Goal: Check status: Check status

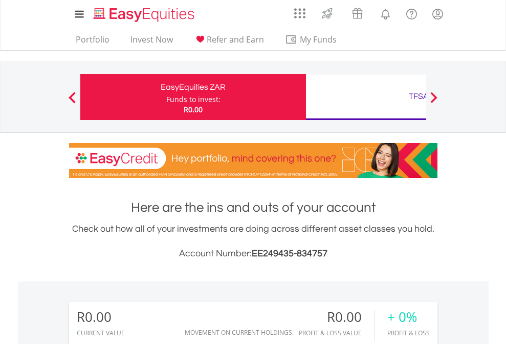
scroll to position [98, 161]
click at [166, 97] on div "Funds to invest:" at bounding box center [193, 99] width 54 height 10
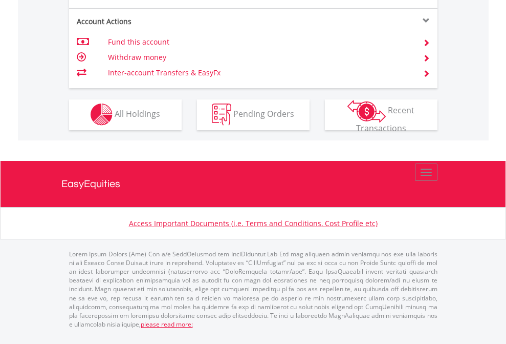
scroll to position [958, 0]
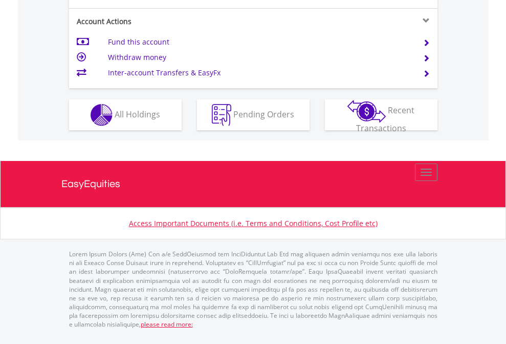
scroll to position [961, 0]
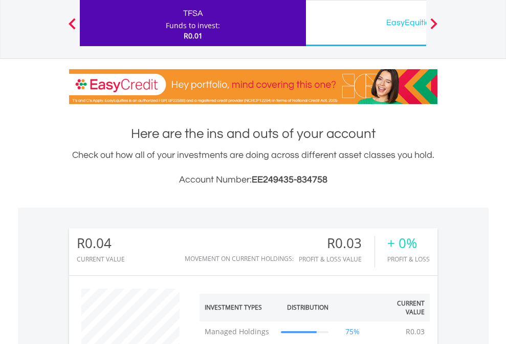
click at [366, 23] on div "EasyEquities USD" at bounding box center [419, 22] width 214 height 14
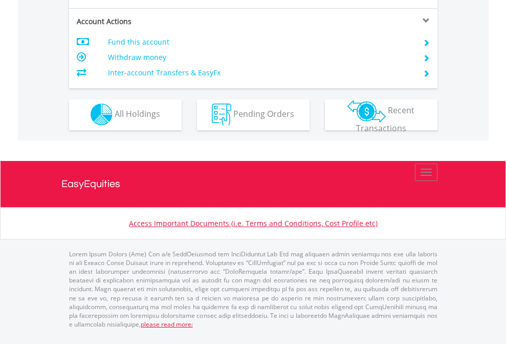
scroll to position [958, 0]
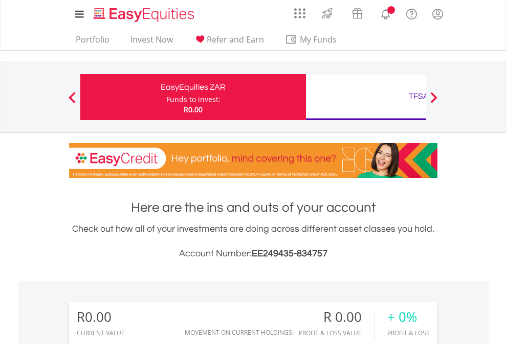
scroll to position [98, 161]
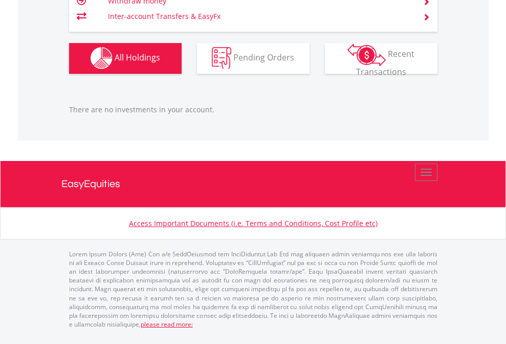
scroll to position [1014, 0]
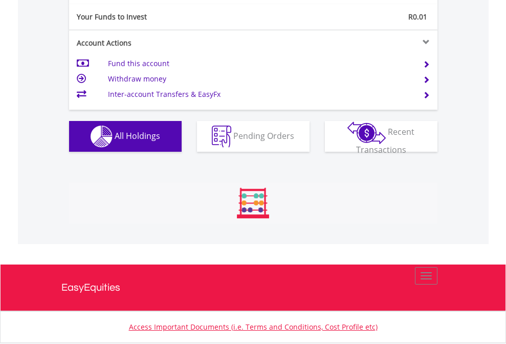
scroll to position [98, 161]
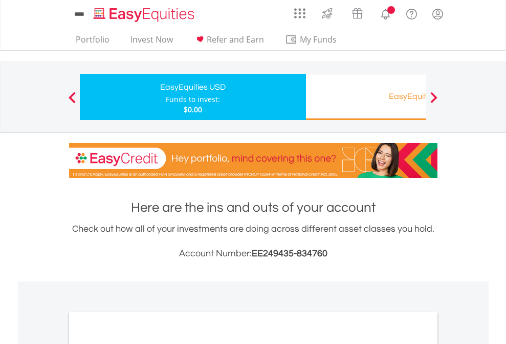
scroll to position [615, 0]
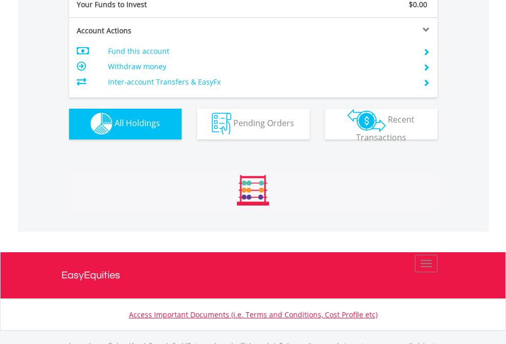
scroll to position [1014, 0]
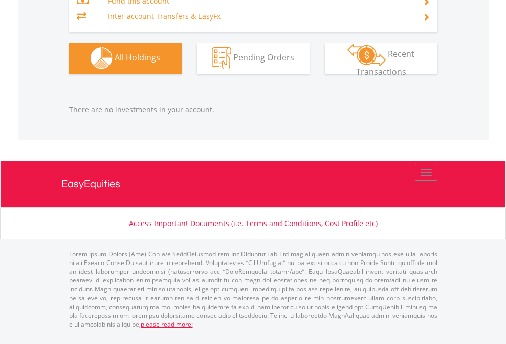
scroll to position [98, 161]
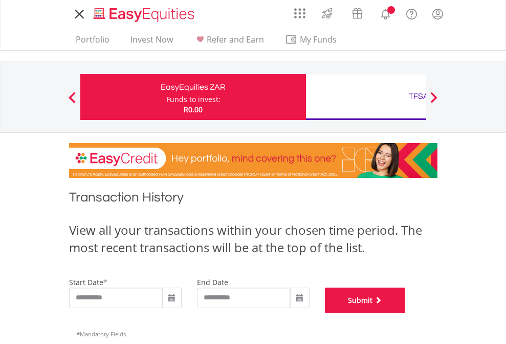
click at [406, 313] on button "Submit" at bounding box center [365, 300] width 81 height 26
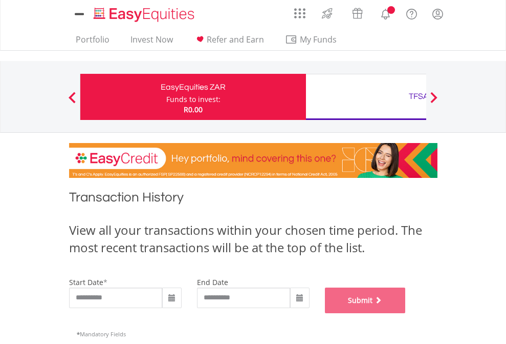
scroll to position [415, 0]
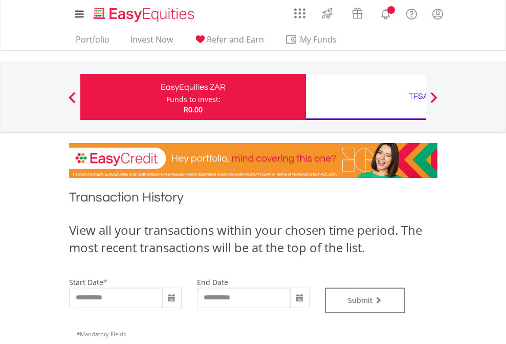
click at [366, 97] on div "TFSA" at bounding box center [419, 96] width 214 height 14
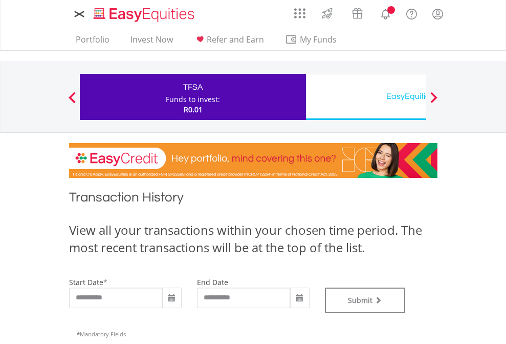
type input "**********"
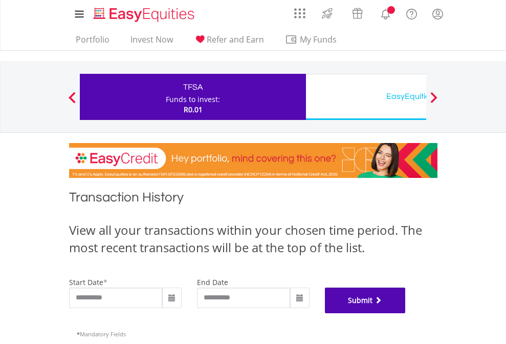
click at [406, 313] on button "Submit" at bounding box center [365, 300] width 81 height 26
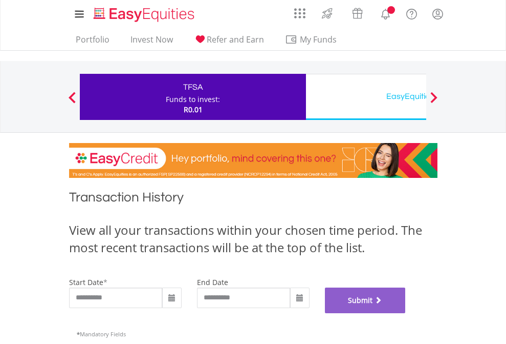
scroll to position [415, 0]
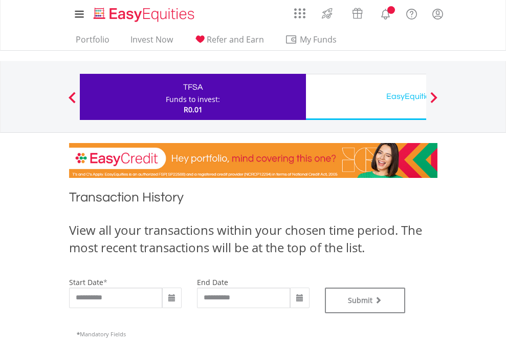
click at [366, 97] on div "EasyEquities USD" at bounding box center [419, 96] width 214 height 14
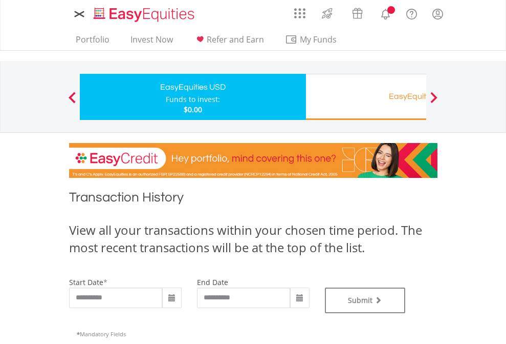
type input "**********"
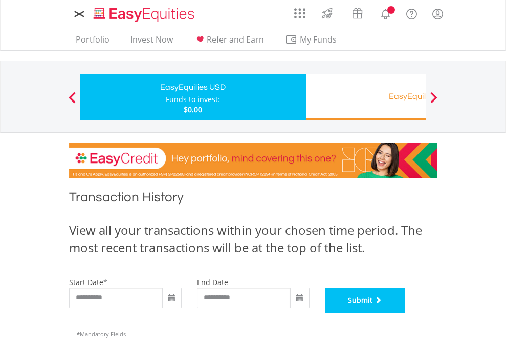
click at [406, 313] on button "Submit" at bounding box center [365, 300] width 81 height 26
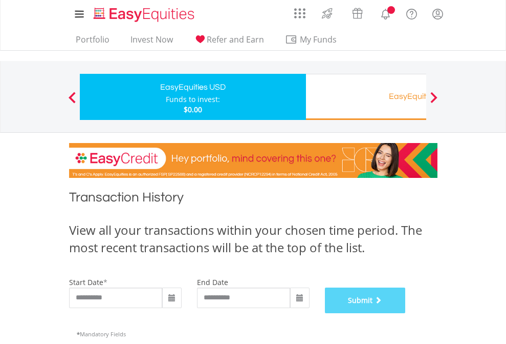
scroll to position [415, 0]
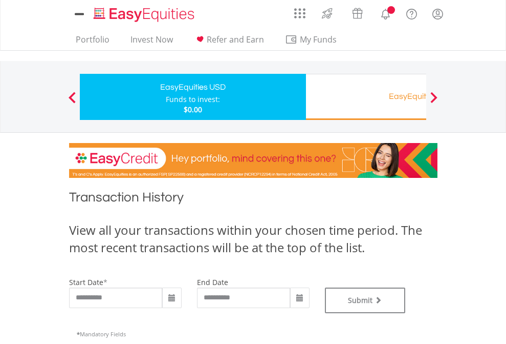
click at [366, 97] on div "EasyEquities RA" at bounding box center [419, 96] width 214 height 14
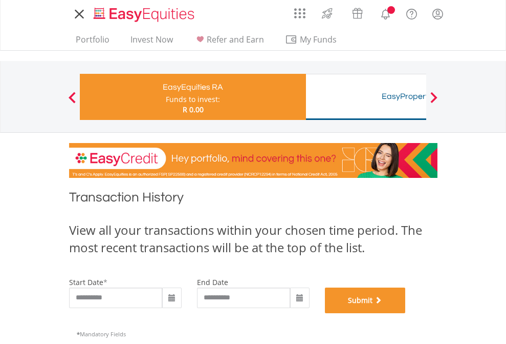
click at [406, 313] on button "Submit" at bounding box center [365, 300] width 81 height 26
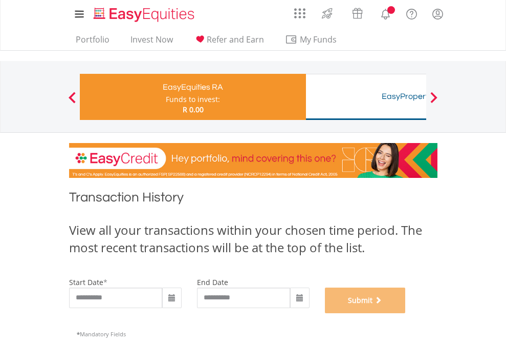
scroll to position [415, 0]
